Goal: Information Seeking & Learning: Learn about a topic

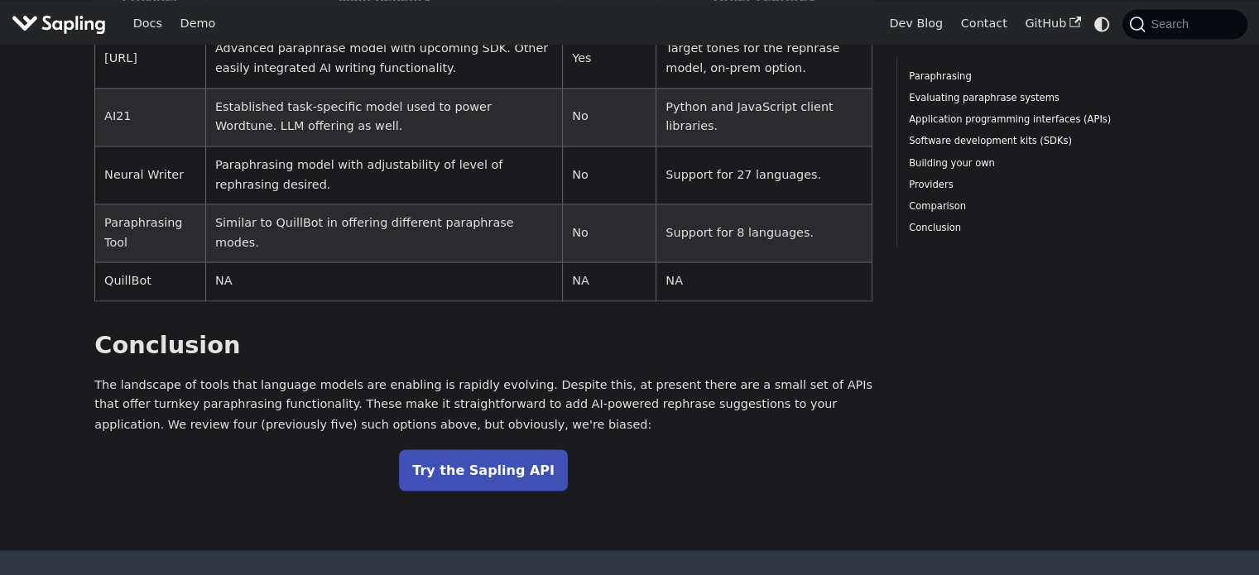
scroll to position [2739, 0]
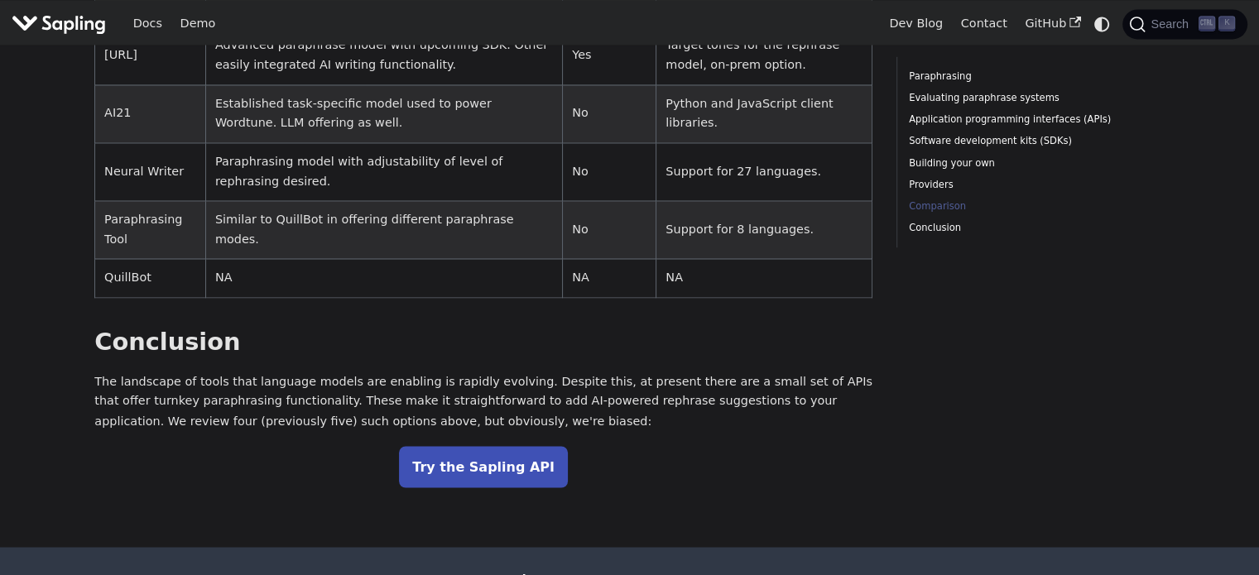
scroll to position [2806, 0]
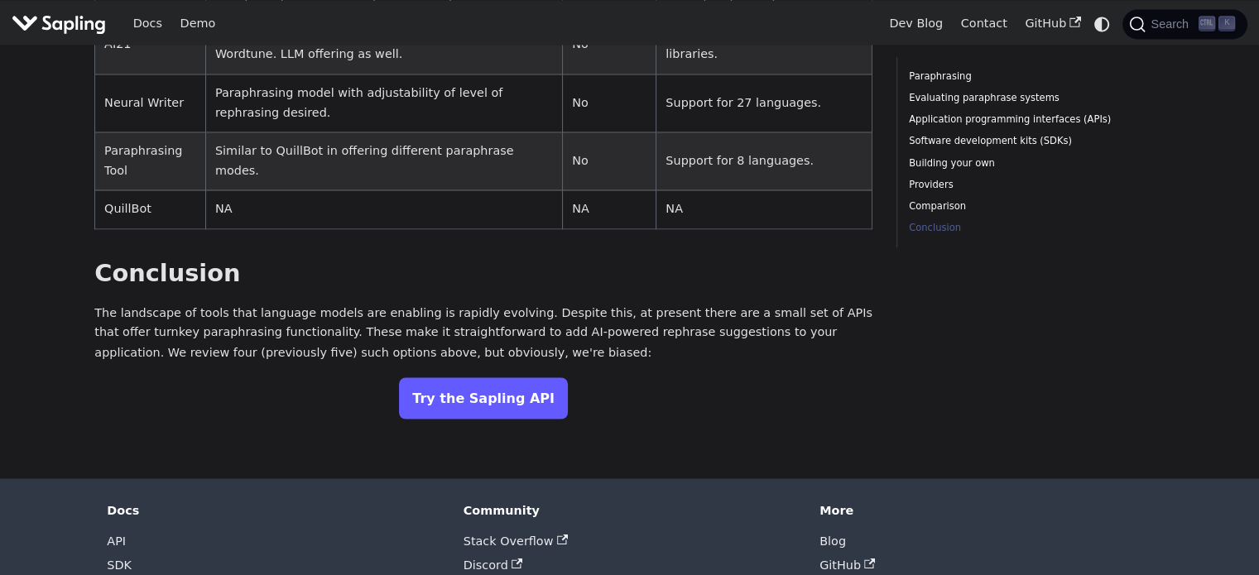
click at [487, 377] on link "Try the Sapling API" at bounding box center [483, 397] width 169 height 41
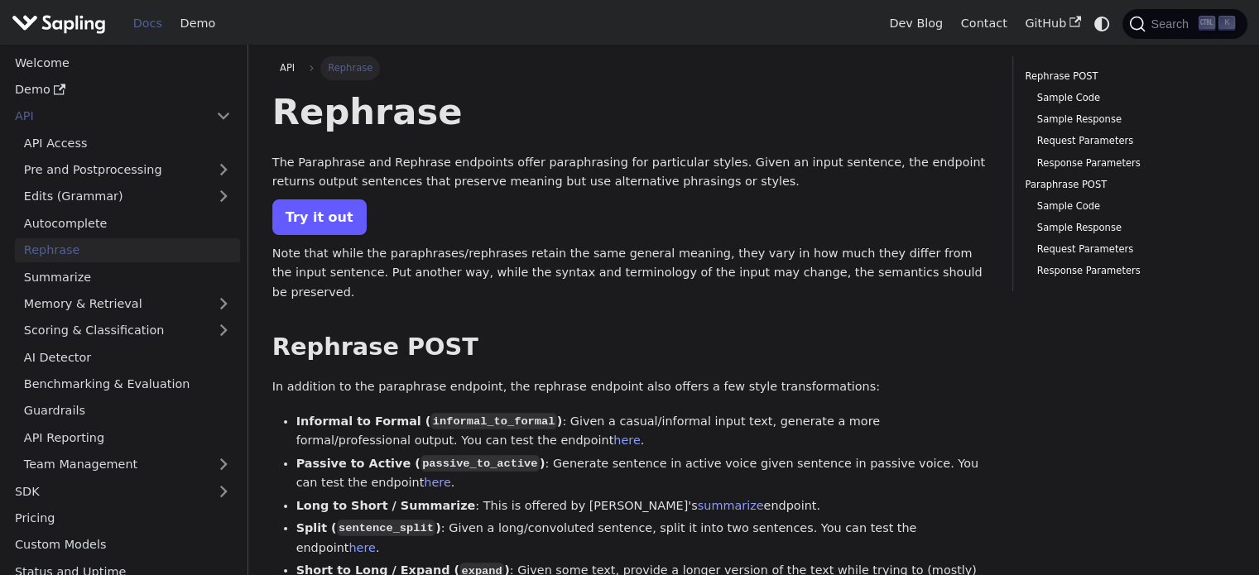
click at [324, 227] on link "Try it out" at bounding box center [319, 217] width 94 height 36
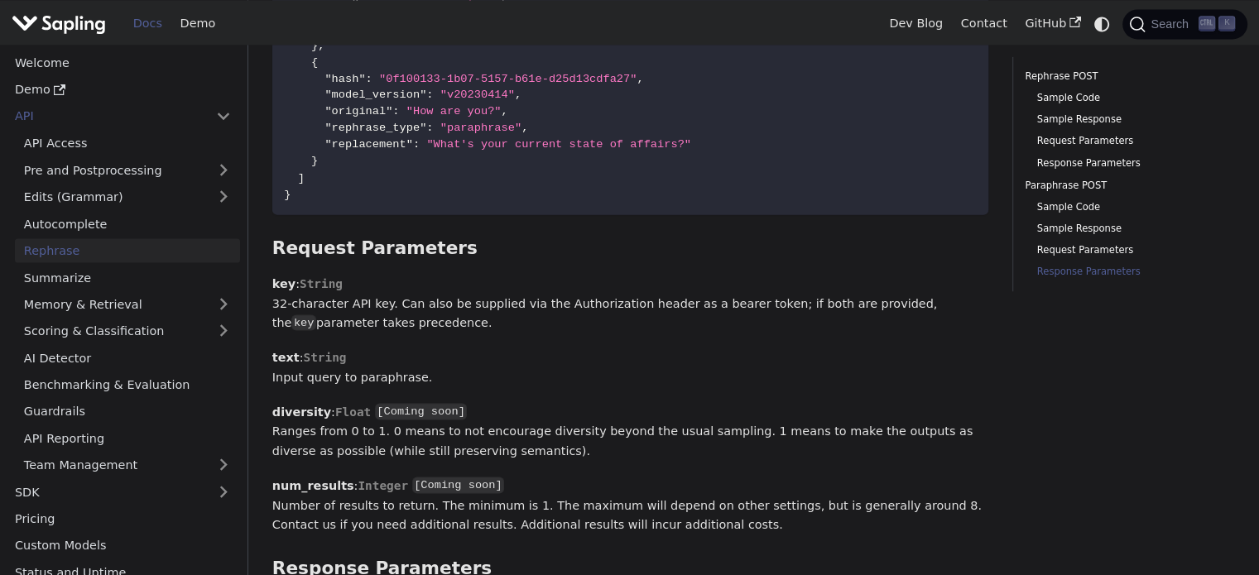
scroll to position [3220, 0]
